Goal: Task Accomplishment & Management: Use online tool/utility

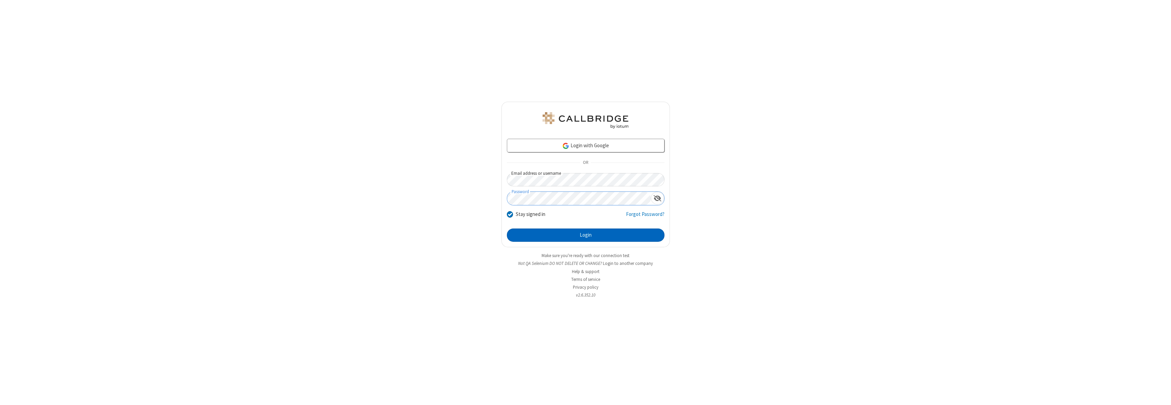
click at [585, 235] on button "Login" at bounding box center [586, 236] width 158 height 14
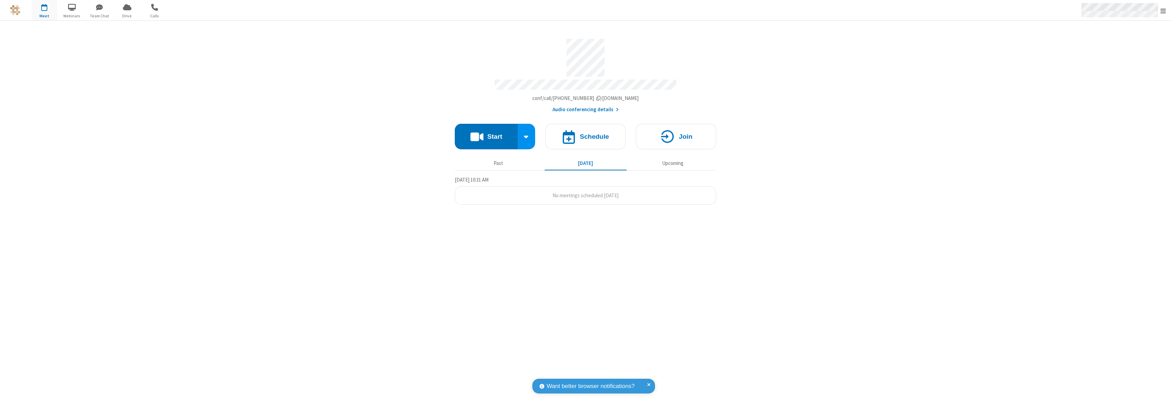
click at [1163, 11] on span "Open menu" at bounding box center [1162, 10] width 5 height 7
click at [1123, 45] on div "Settings" at bounding box center [1123, 45] width 95 height 18
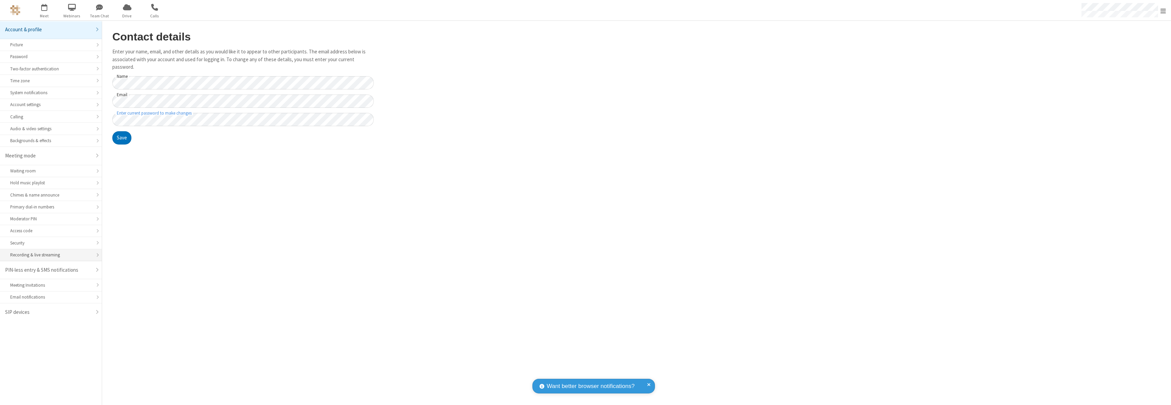
click at [51, 255] on div "Recording & live streaming" at bounding box center [50, 255] width 81 height 6
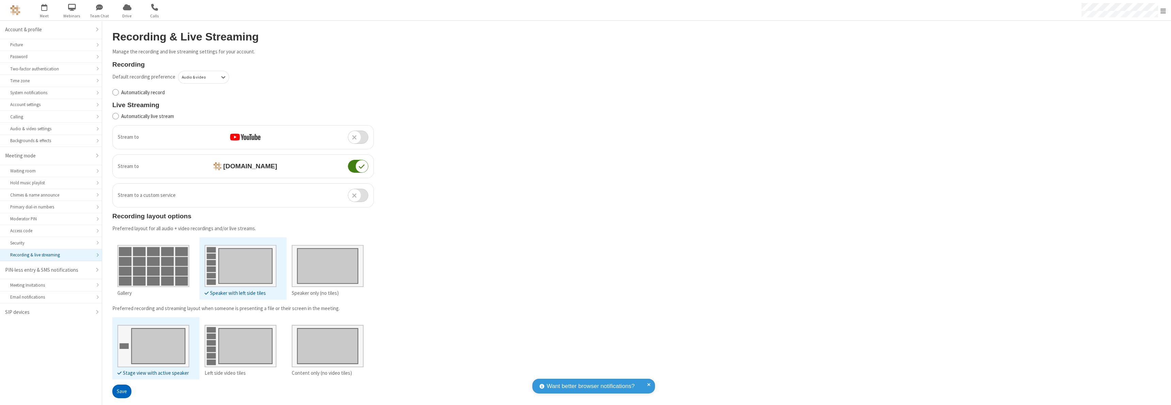
click at [121, 391] on button "Save" at bounding box center [121, 392] width 19 height 14
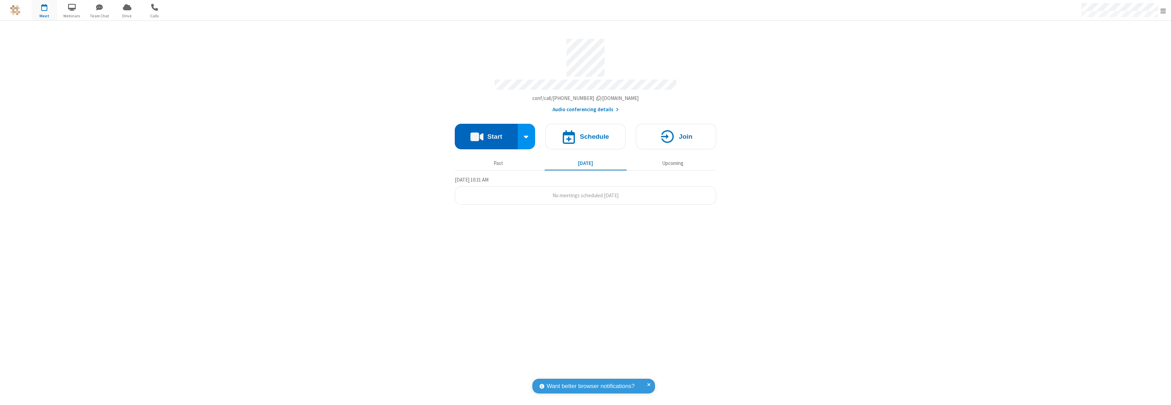
click at [486, 133] on button "Start" at bounding box center [486, 137] width 63 height 26
